Goal: Task Accomplishment & Management: Manage account settings

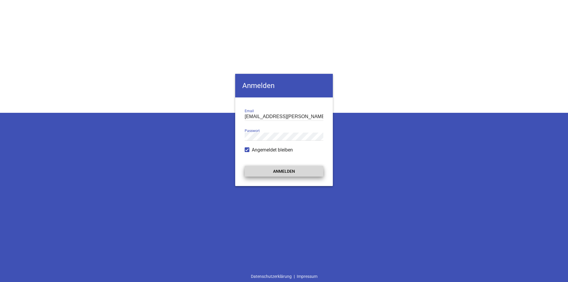
click at [292, 172] on button "Anmelden" at bounding box center [284, 171] width 79 height 11
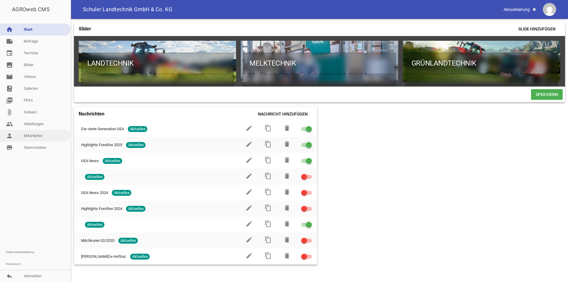
click at [33, 135] on link "person Mitarbeiter" at bounding box center [35, 136] width 71 height 12
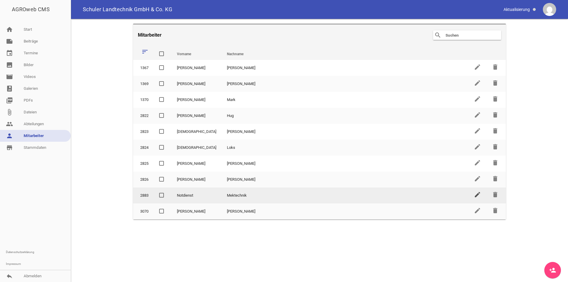
click at [478, 195] on icon "edit" at bounding box center [477, 194] width 7 height 7
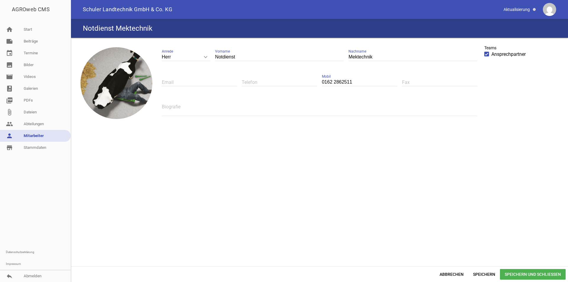
click at [355, 58] on input "Mektechnik" at bounding box center [412, 57] width 129 height 8
type input "Melktechnik"
click at [528, 272] on span "Speichern und Schließen" at bounding box center [533, 274] width 66 height 11
click at [511, 7] on span at bounding box center [519, 9] width 37 height 10
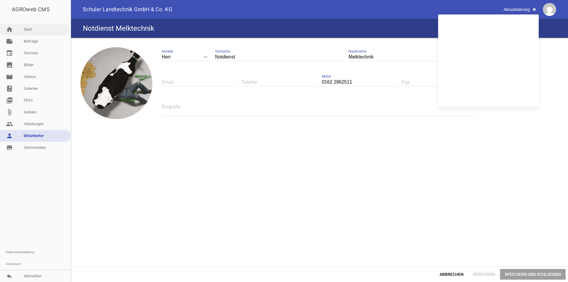
click at [32, 31] on link "home Start" at bounding box center [35, 30] width 71 height 12
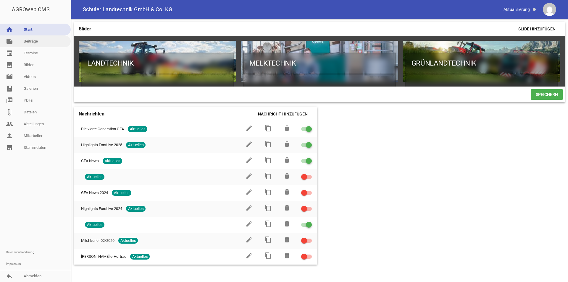
click at [34, 42] on link "note Beiträge" at bounding box center [35, 41] width 71 height 12
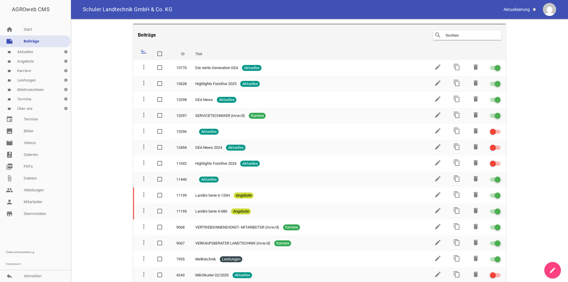
click at [29, 60] on link "label Angebote settings" at bounding box center [35, 61] width 71 height 9
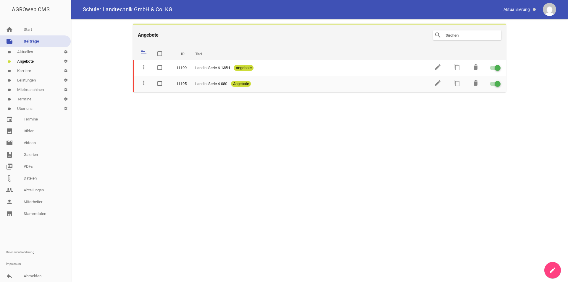
click at [548, 272] on link "create" at bounding box center [552, 270] width 17 height 17
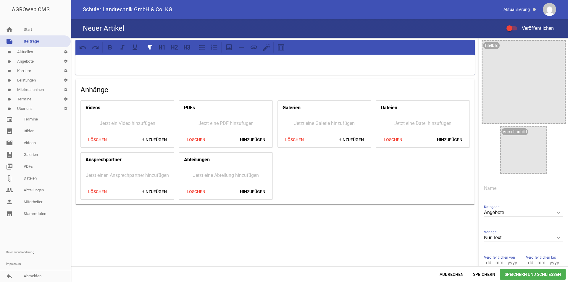
click at [25, 62] on link "label Angebote settings" at bounding box center [35, 61] width 71 height 9
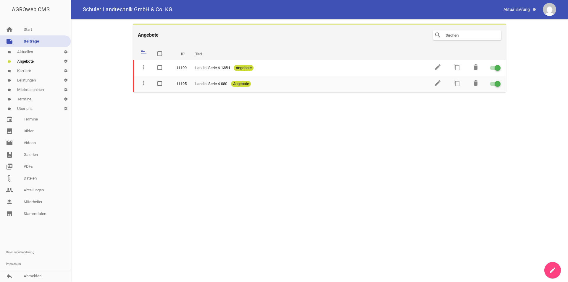
click at [551, 11] on img at bounding box center [549, 9] width 13 height 13
